Goal: Task Accomplishment & Management: Complete application form

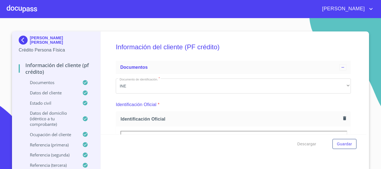
scroll to position [1592, 0]
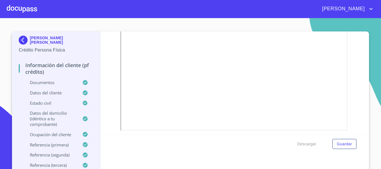
click at [23, 10] on div at bounding box center [22, 9] width 30 height 18
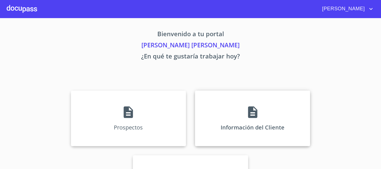
click at [242, 124] on div "Información del Cliente" at bounding box center [252, 119] width 115 height 56
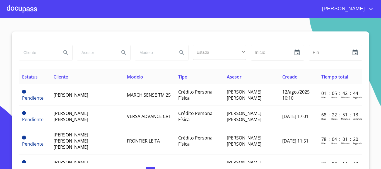
click at [53, 51] on input "search" at bounding box center [38, 52] width 38 height 15
type input "[PERSON_NAME] [PERSON_NAME]"
click at [62, 56] on icon "Search" at bounding box center [65, 52] width 7 height 7
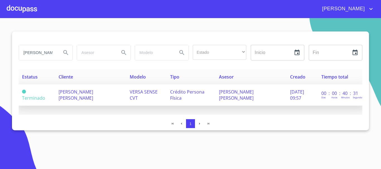
click at [130, 91] on span "VERSA SENSE CVT" at bounding box center [144, 95] width 28 height 12
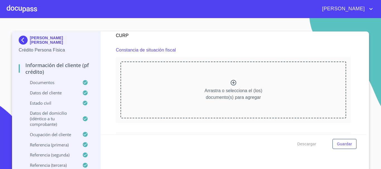
scroll to position [1495, 0]
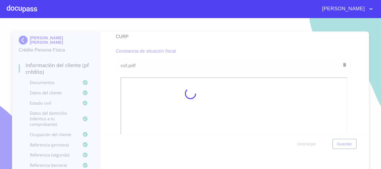
click at [197, 54] on div at bounding box center [190, 93] width 381 height 151
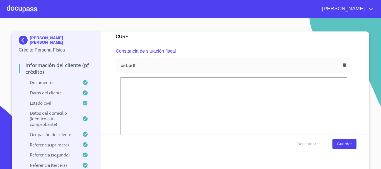
click at [349, 142] on span "Guardar" at bounding box center [344, 144] width 15 height 7
